Goal: Task Accomplishment & Management: Complete application form

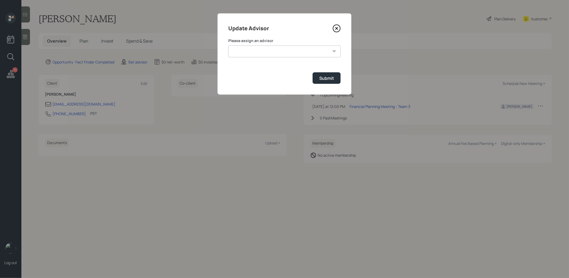
click at [284, 50] on select "[PERSON_NAME] [PERSON_NAME] End [PERSON_NAME] [PERSON_NAME] [PERSON_NAME] [PERS…" at bounding box center [284, 52] width 112 height 12
select select "8b79112e-3cfb-44f9-89e7-15267fe946c1"
click at [228, 46] on select "[PERSON_NAME] [PERSON_NAME] End [PERSON_NAME] [PERSON_NAME] [PERSON_NAME] [PERS…" at bounding box center [284, 52] width 112 height 12
click at [325, 77] on div "Submit" at bounding box center [327, 78] width 15 height 6
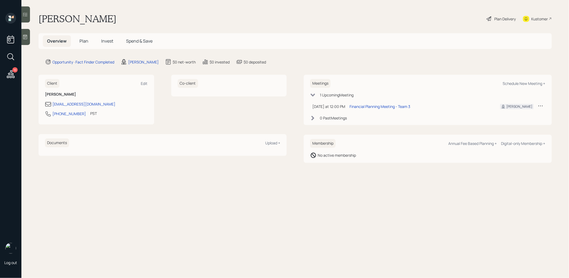
click at [27, 37] on icon at bounding box center [24, 36] width 5 height 5
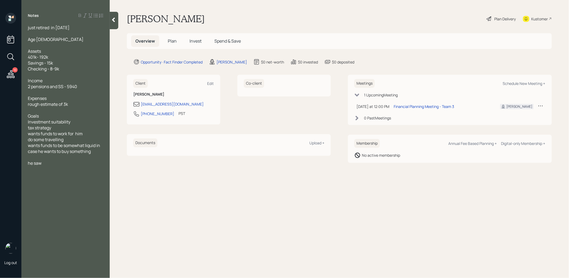
click at [176, 37] on h5 "Plan" at bounding box center [172, 41] width 17 height 12
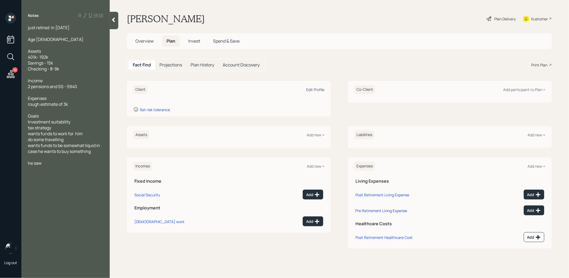
click at [315, 90] on div "Edit Profile" at bounding box center [315, 89] width 18 height 5
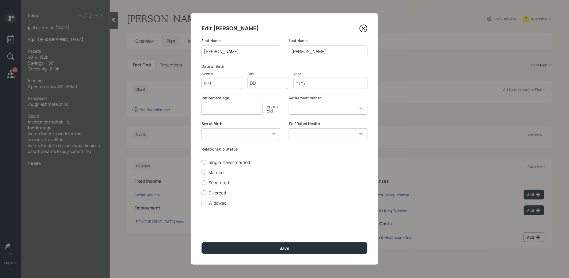
click at [216, 86] on input "Month" at bounding box center [222, 83] width 41 height 12
type input "01"
type input "1961"
select select "1"
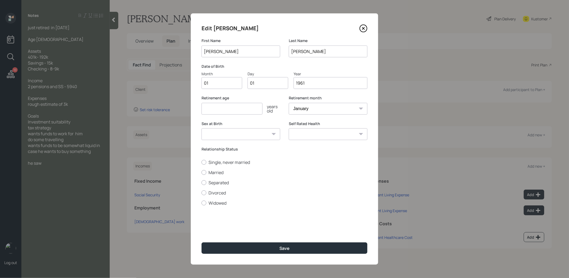
type input "1961"
click at [213, 107] on input "number" at bounding box center [232, 109] width 61 height 12
type input "67"
click at [230, 247] on button "Save" at bounding box center [285, 248] width 166 height 12
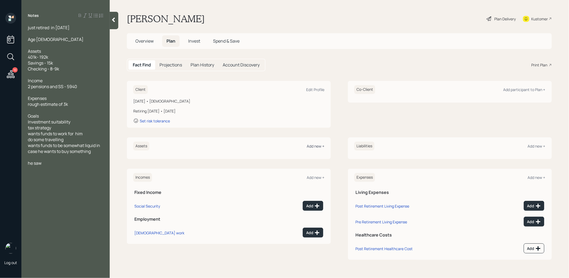
click at [315, 145] on div "Add new +" at bounding box center [316, 146] width 18 height 5
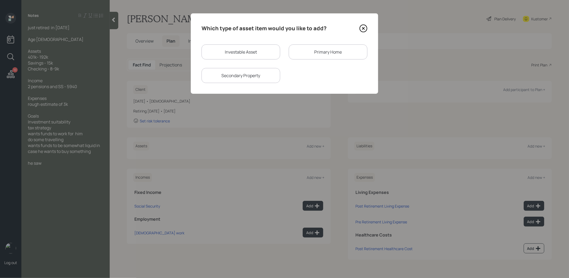
click at [268, 54] on div "Investable Asset" at bounding box center [241, 51] width 79 height 15
select select "taxable"
select select "balanced"
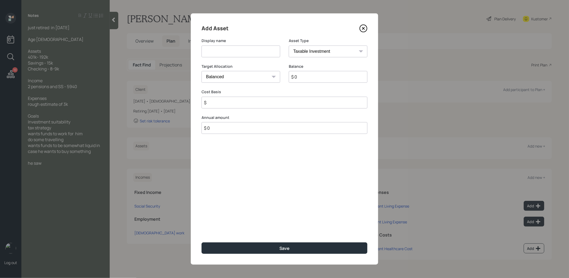
click at [264, 47] on input at bounding box center [241, 52] width 79 height 12
type input "Former 401k"
click at [338, 52] on select "SEP IRA IRA Roth IRA 401(k) Roth 401(k) 403(b) Roth 403(b) 457(b) Roth 457(b) H…" at bounding box center [328, 52] width 79 height 12
select select "company_sponsored"
click at [289, 46] on select "SEP IRA IRA Roth IRA 401(k) Roth 401(k) 403(b) Roth 403(b) 457(b) Roth 457(b) H…" at bounding box center [328, 52] width 79 height 12
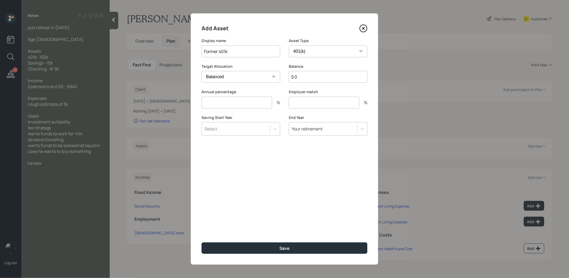
click at [306, 81] on input "$ 0" at bounding box center [328, 77] width 79 height 12
type input "$ 192,000"
click at [268, 250] on button "Save" at bounding box center [285, 248] width 166 height 12
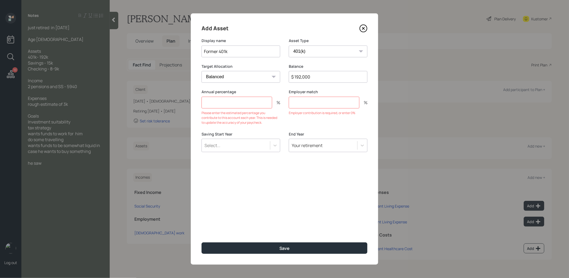
click at [236, 107] on input "number" at bounding box center [237, 103] width 71 height 12
type input "0"
click at [312, 105] on input "number" at bounding box center [324, 103] width 71 height 12
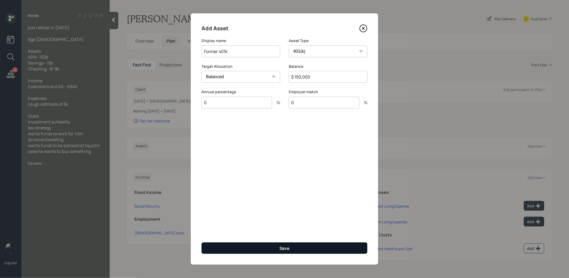
type input "0"
click at [265, 250] on button "Save" at bounding box center [285, 248] width 166 height 12
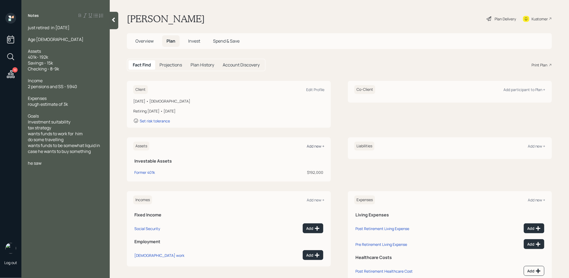
click at [313, 144] on div "Add new +" at bounding box center [316, 146] width 18 height 5
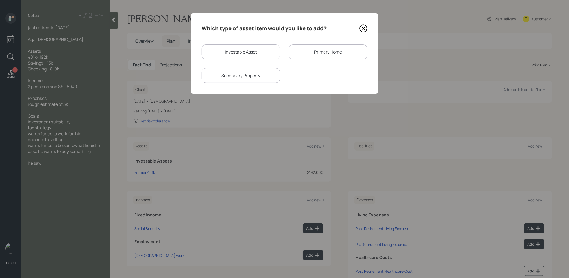
click at [218, 48] on div "Investable Asset" at bounding box center [241, 51] width 79 height 15
select select "taxable"
select select "balanced"
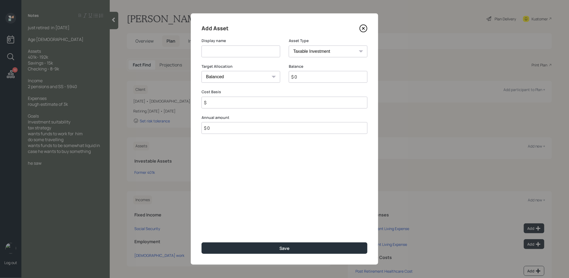
click at [218, 48] on input at bounding box center [241, 52] width 79 height 12
type input "Savings"
click at [304, 78] on input "$ 0" at bounding box center [328, 77] width 79 height 12
type input "$ 15,000"
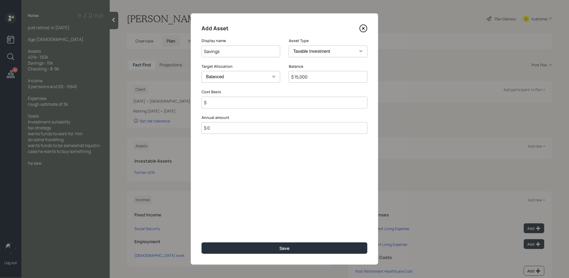
click at [245, 77] on select "Cash Conservative Balanced Aggressive" at bounding box center [241, 77] width 79 height 12
select select "uninvested"
click at [202, 71] on select "Cash Conservative Balanced Aggressive" at bounding box center [241, 77] width 79 height 12
click at [241, 107] on input "$" at bounding box center [285, 103] width 166 height 12
type input "$ 15,000"
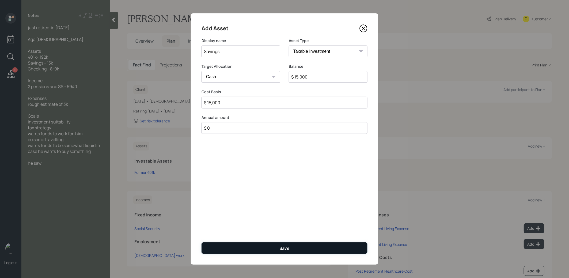
click at [268, 251] on button "Save" at bounding box center [285, 248] width 166 height 12
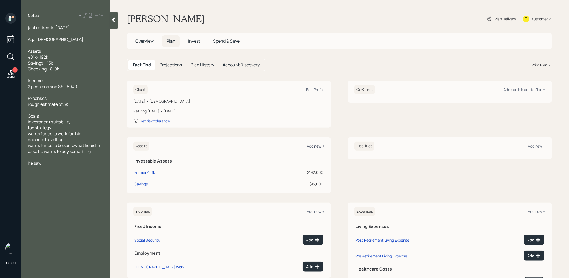
click at [316, 146] on div "Add new +" at bounding box center [316, 146] width 18 height 5
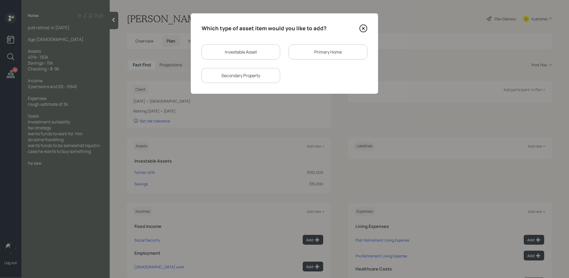
click at [234, 51] on div "Investable Asset" at bounding box center [241, 51] width 79 height 15
select select "taxable"
select select "balanced"
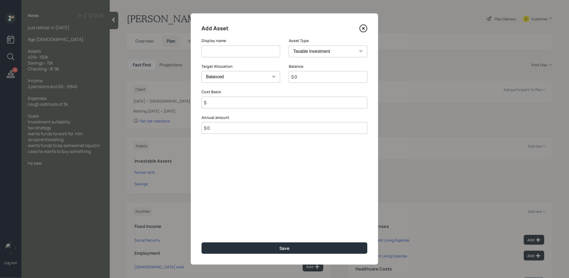
click at [232, 54] on input at bounding box center [241, 52] width 79 height 12
type input "Checking"
click at [304, 78] on input "$ 0" at bounding box center [328, 77] width 79 height 12
type input "$ 9,000"
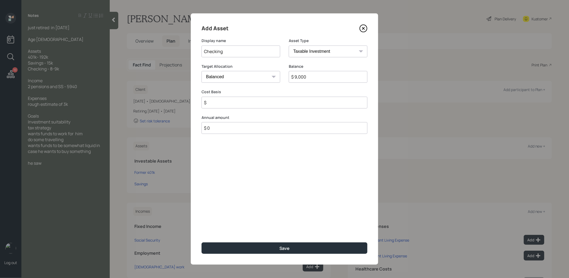
click at [256, 102] on input "$" at bounding box center [285, 103] width 166 height 12
type input "$ 9,000"
click at [260, 77] on select "Cash Conservative Balanced Aggressive" at bounding box center [241, 77] width 79 height 12
select select "uninvested"
click at [202, 71] on select "Cash Conservative Balanced Aggressive" at bounding box center [241, 77] width 79 height 12
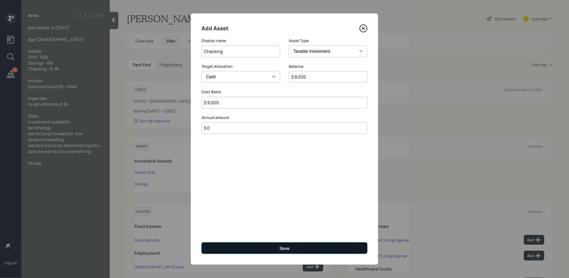
click at [260, 248] on button "Save" at bounding box center [285, 248] width 166 height 12
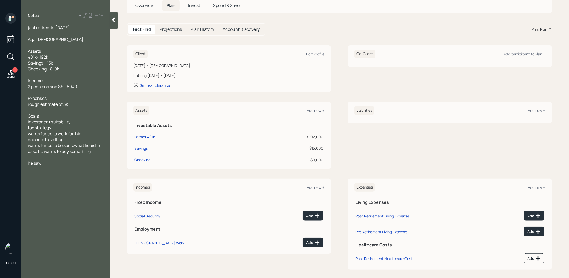
scroll to position [39, 0]
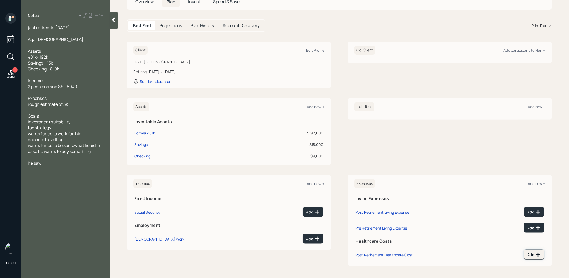
click at [531, 252] on div "Add" at bounding box center [535, 254] width 14 height 5
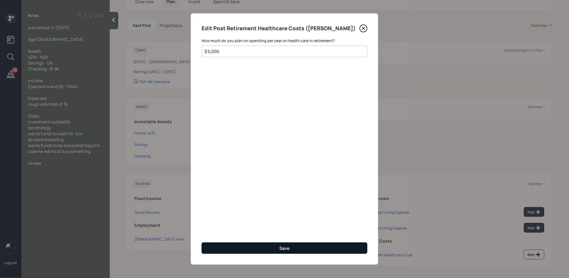
type input "$ 5,000"
click at [279, 248] on button "Save" at bounding box center [285, 248] width 166 height 12
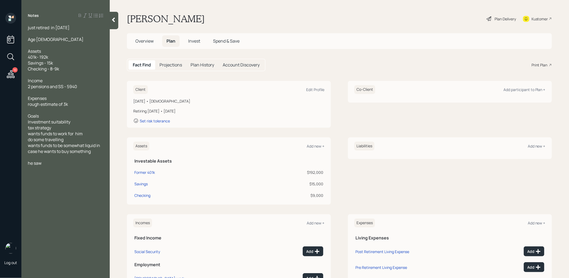
scroll to position [36, 0]
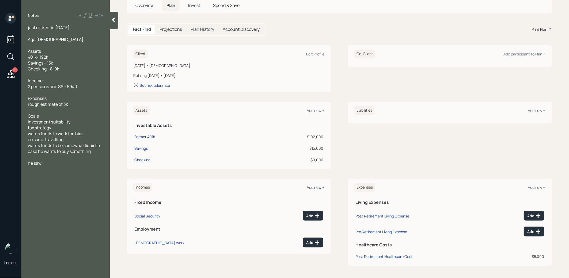
click at [316, 186] on div "Add new +" at bounding box center [316, 187] width 18 height 5
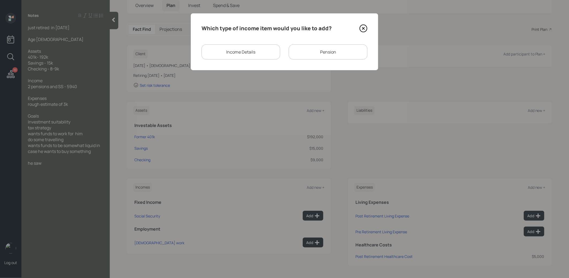
click at [248, 56] on div "Income Details" at bounding box center [241, 51] width 79 height 15
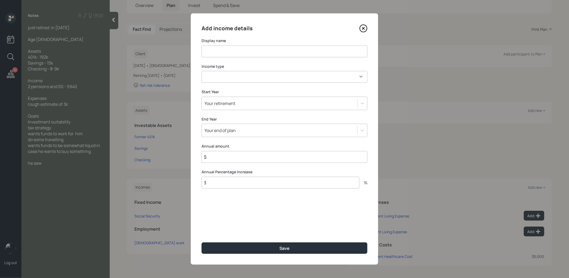
click at [248, 56] on input at bounding box center [285, 52] width 166 height 12
type input "Income 2025"
click at [257, 80] on select "Full-time work Part-time work Self employment Other" at bounding box center [285, 77] width 166 height 12
select select "part_time"
click at [202, 71] on select "Full-time work Part-time work Self employment Other" at bounding box center [285, 77] width 166 height 12
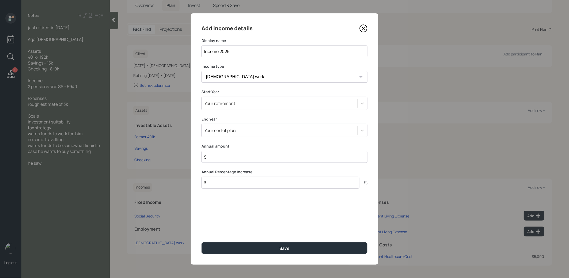
click at [240, 102] on div "Your retirement" at bounding box center [280, 103] width 156 height 9
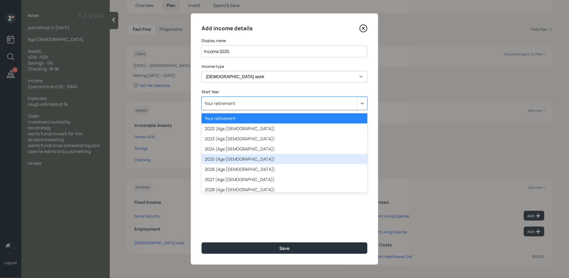
click at [232, 155] on div "2025 (Age 64)" at bounding box center [285, 159] width 166 height 10
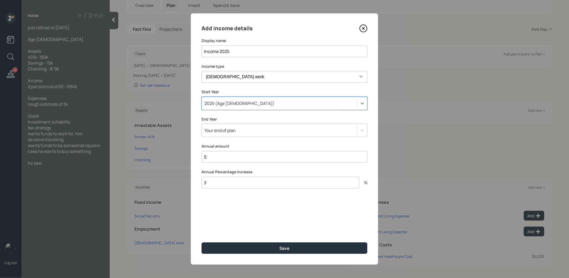
click at [235, 131] on div "Your end of plan" at bounding box center [220, 130] width 31 height 6
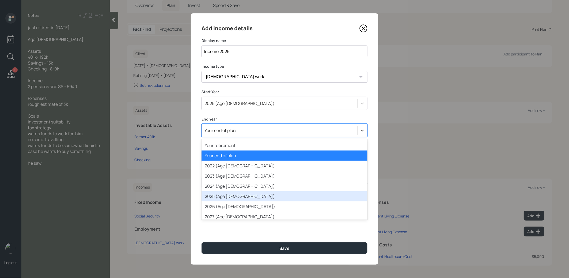
click at [230, 196] on div "2025 (Age 64)" at bounding box center [285, 196] width 166 height 10
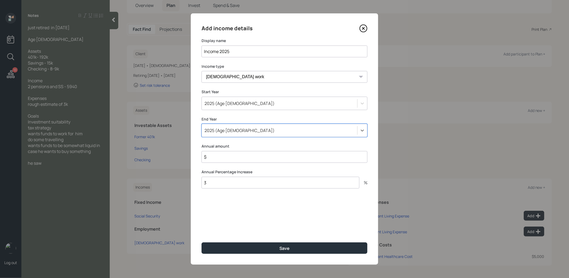
click at [230, 158] on input "$" at bounding box center [285, 157] width 166 height 12
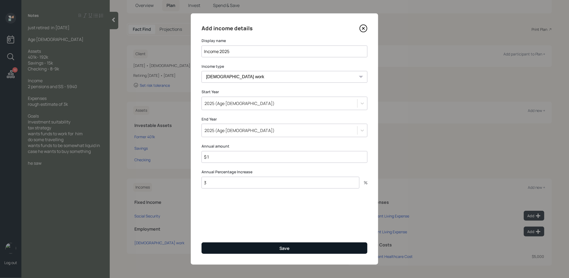
type input "$ 1"
click at [242, 251] on button "Save" at bounding box center [285, 248] width 166 height 12
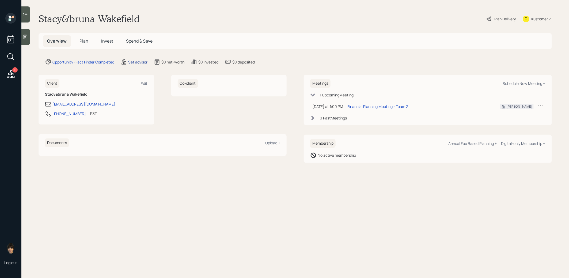
click at [141, 60] on div "Set advisor" at bounding box center [137, 62] width 19 height 6
